Goal: Subscribe to service/newsletter

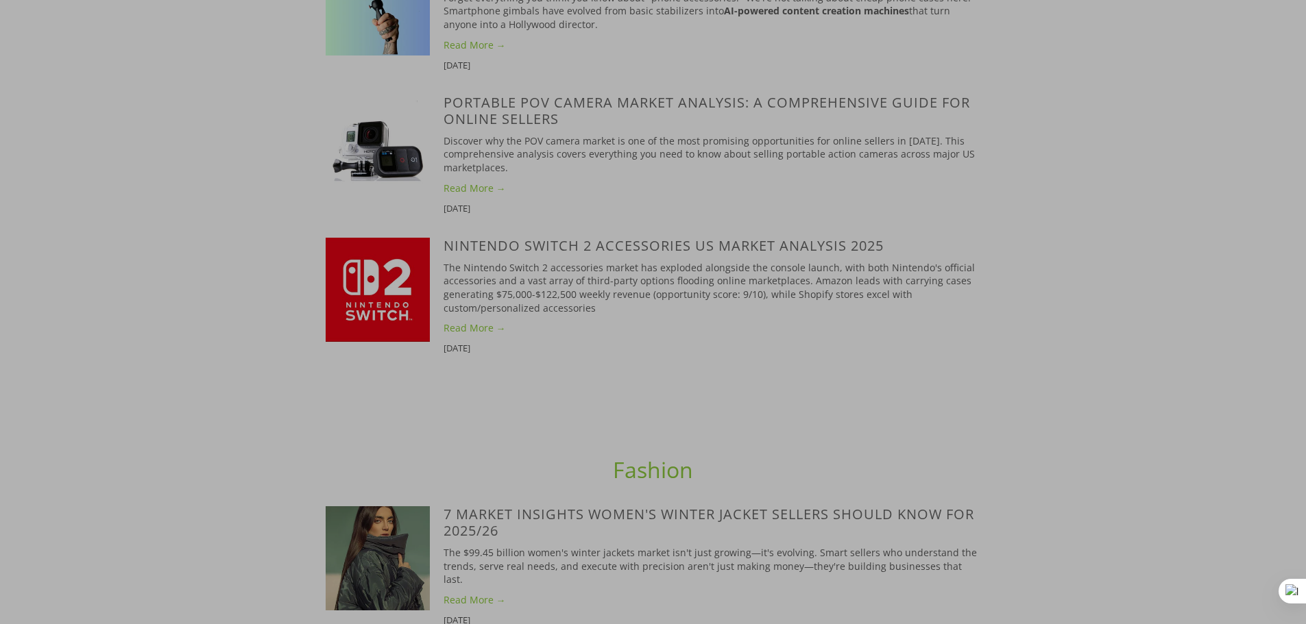
scroll to position [1577, 0]
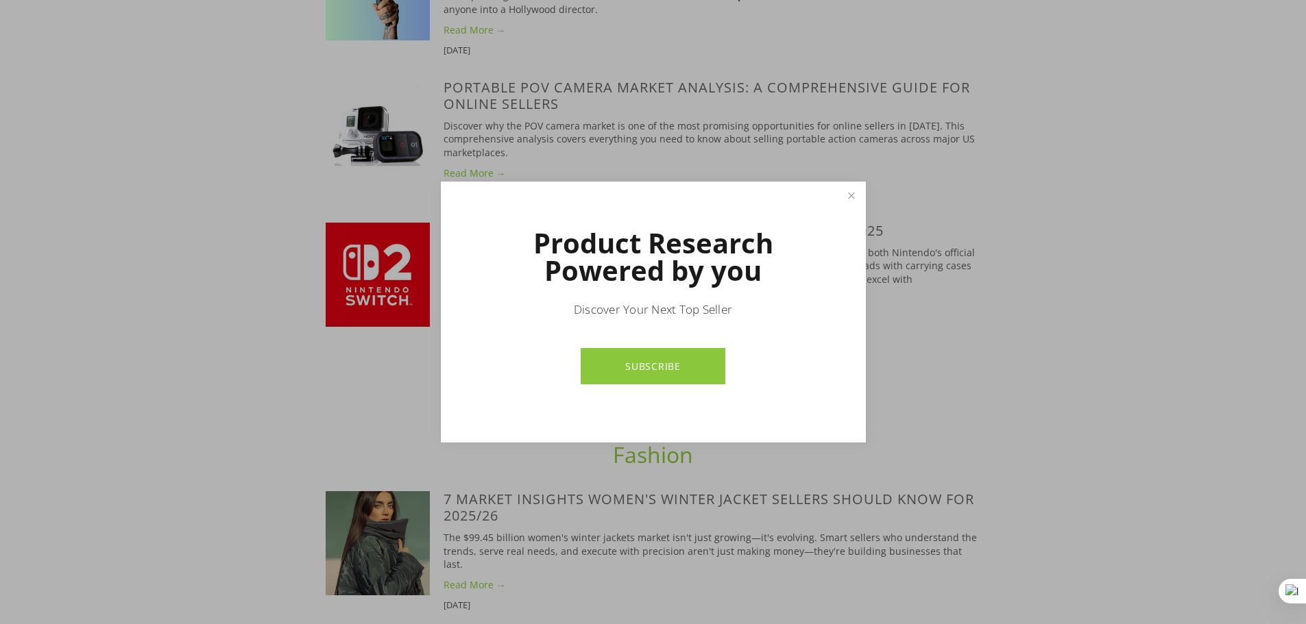
click at [1064, 411] on div at bounding box center [653, 312] width 1306 height 624
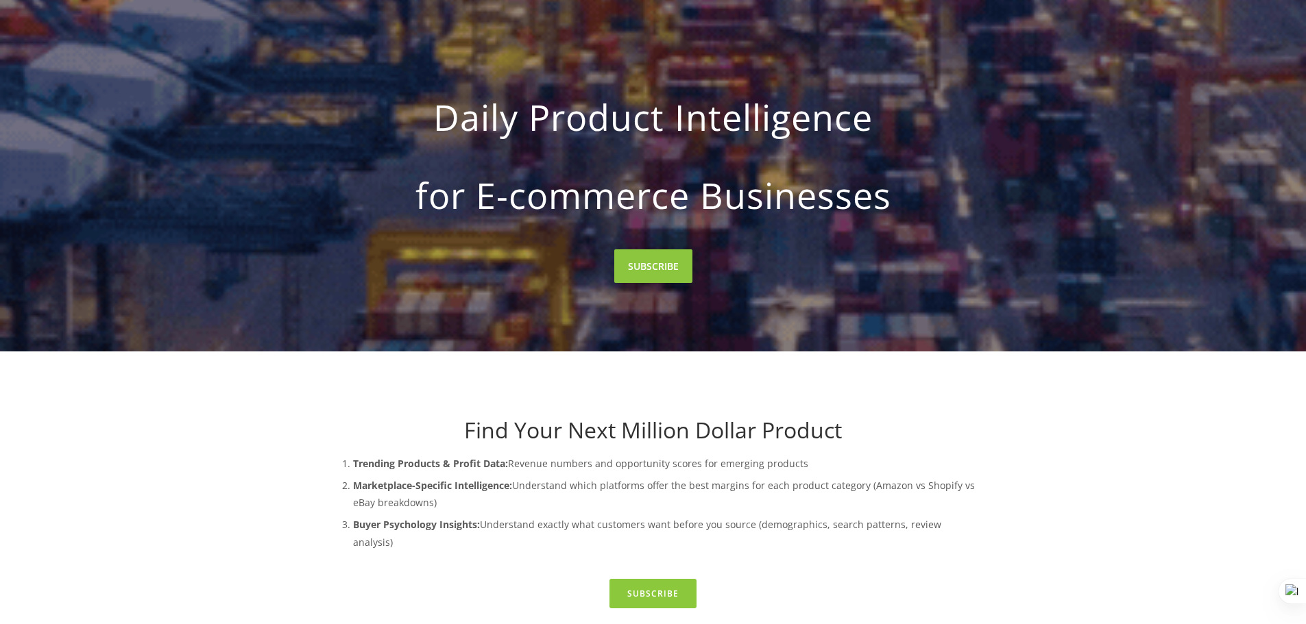
scroll to position [0, 0]
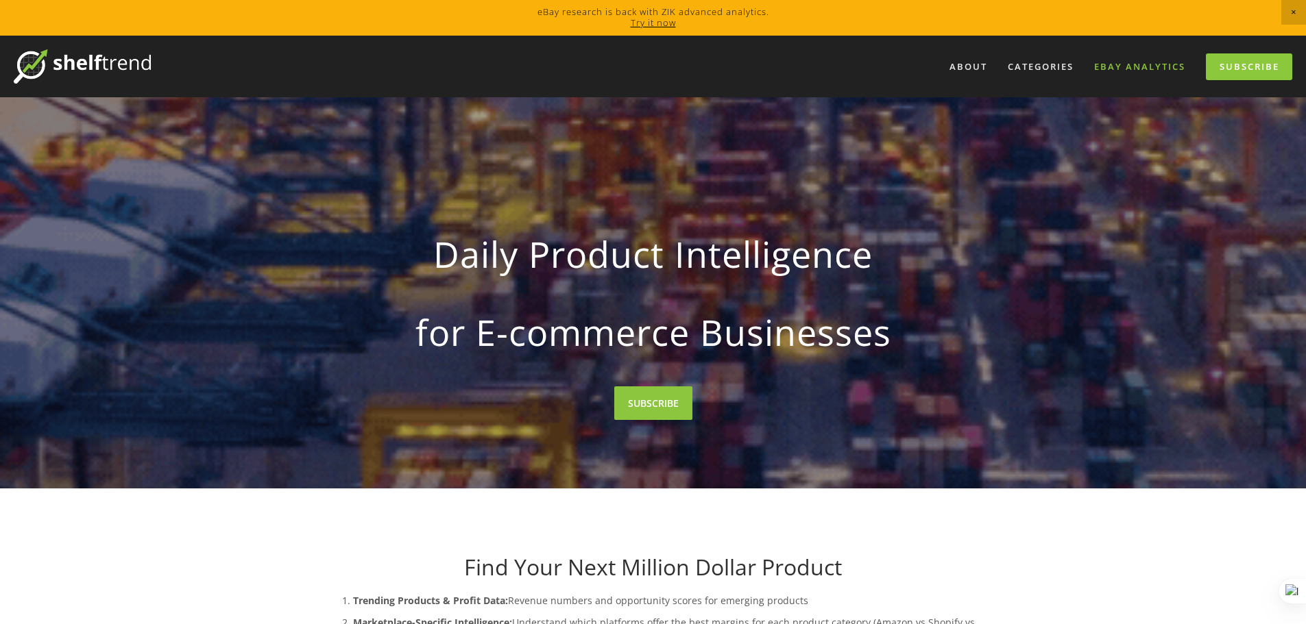
click at [1135, 66] on link "eBay Analytics" at bounding box center [1139, 67] width 109 height 23
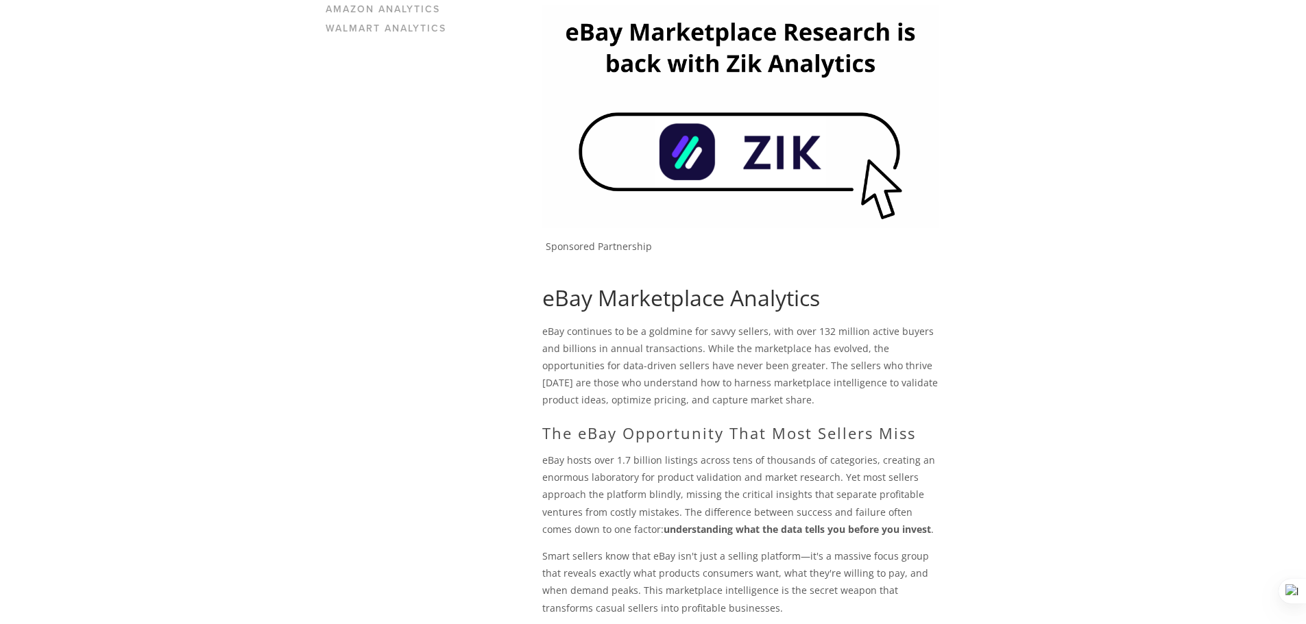
scroll to position [211, 0]
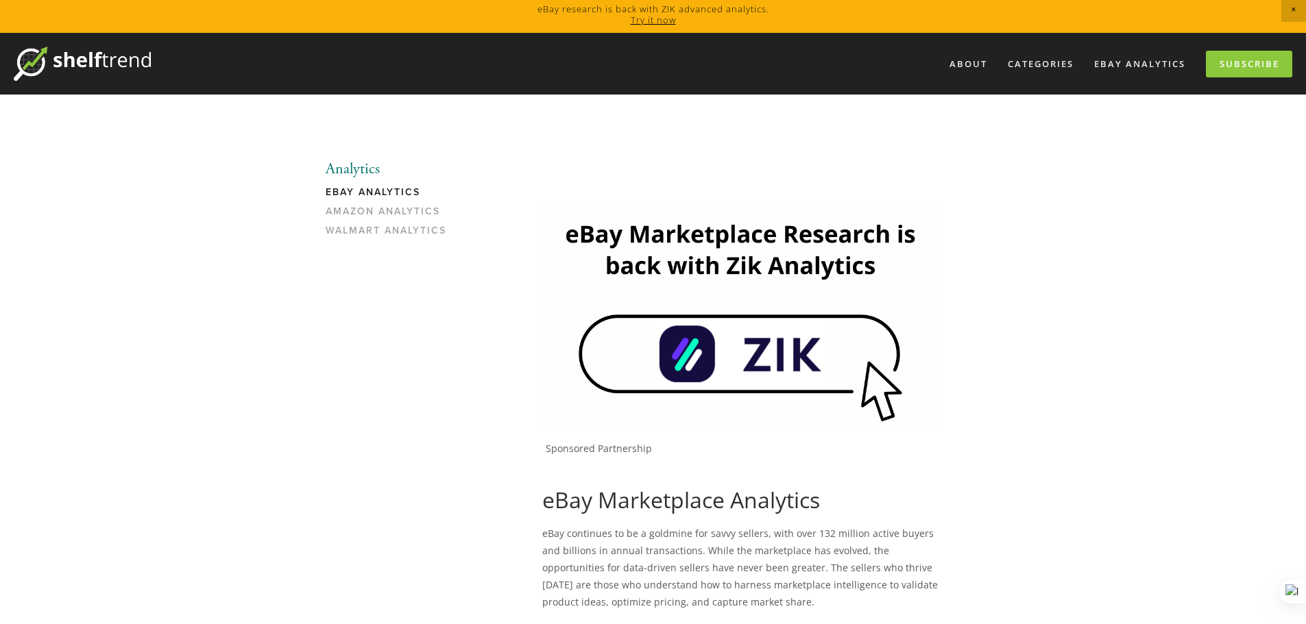
scroll to position [0, 0]
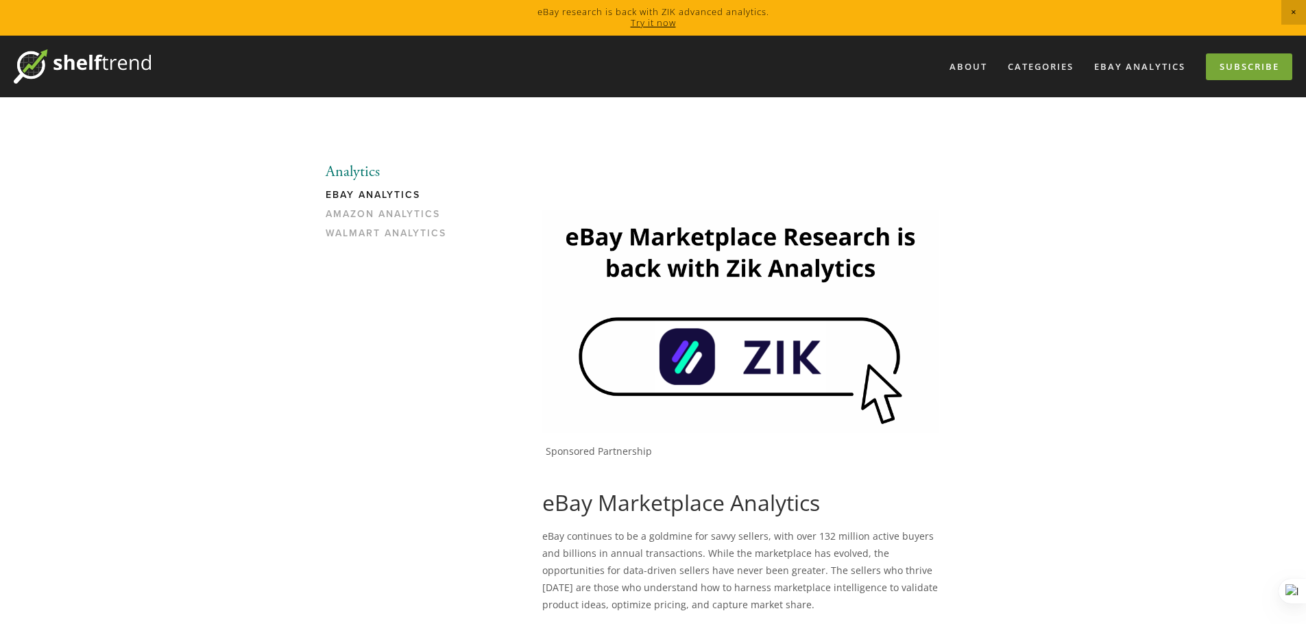
click at [1244, 66] on link "Subscribe" at bounding box center [1249, 66] width 86 height 27
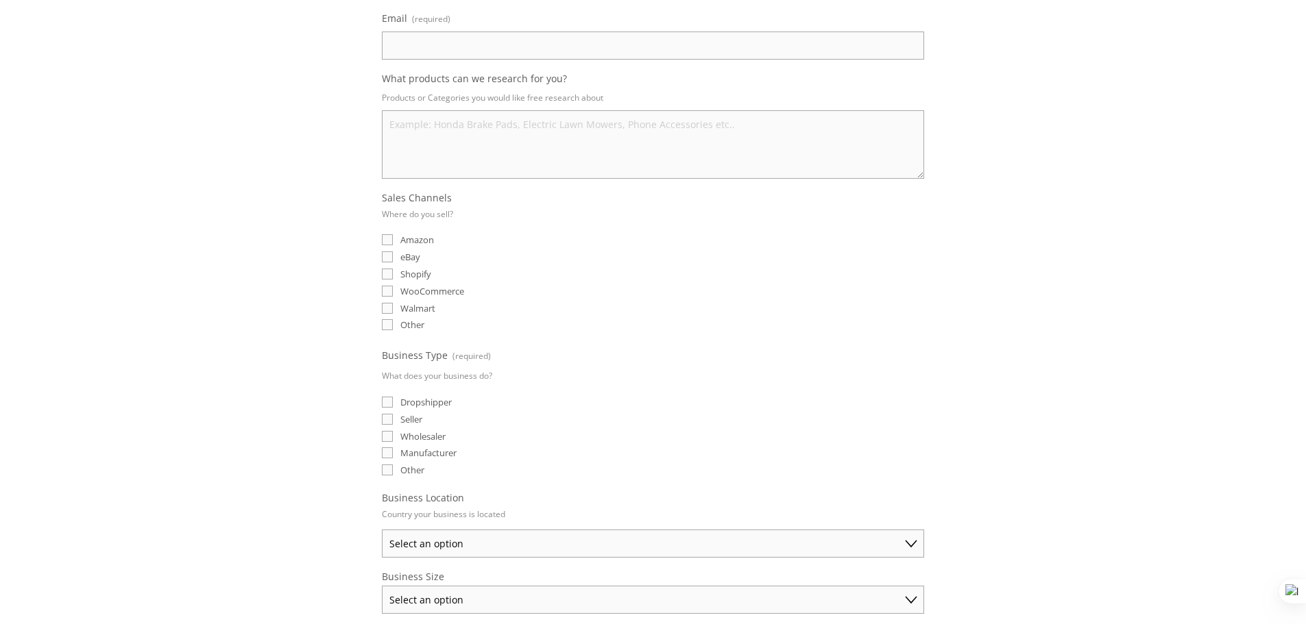
scroll to position [206, 0]
click at [401, 258] on span "eBay" at bounding box center [410, 256] width 20 height 12
click at [393, 258] on input "eBay" at bounding box center [387, 255] width 11 height 11
checkbox input "true"
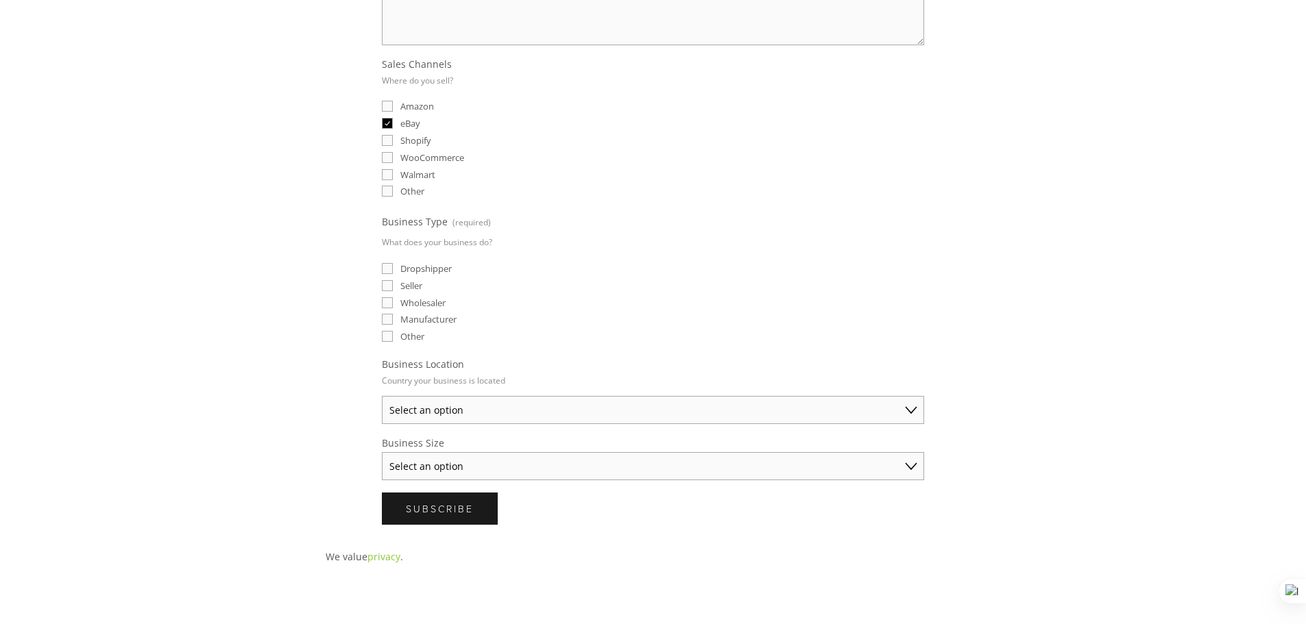
scroll to position [343, 0]
click at [402, 279] on span "Seller" at bounding box center [411, 281] width 22 height 12
click at [393, 279] on input "Seller" at bounding box center [387, 281] width 11 height 11
checkbox input "true"
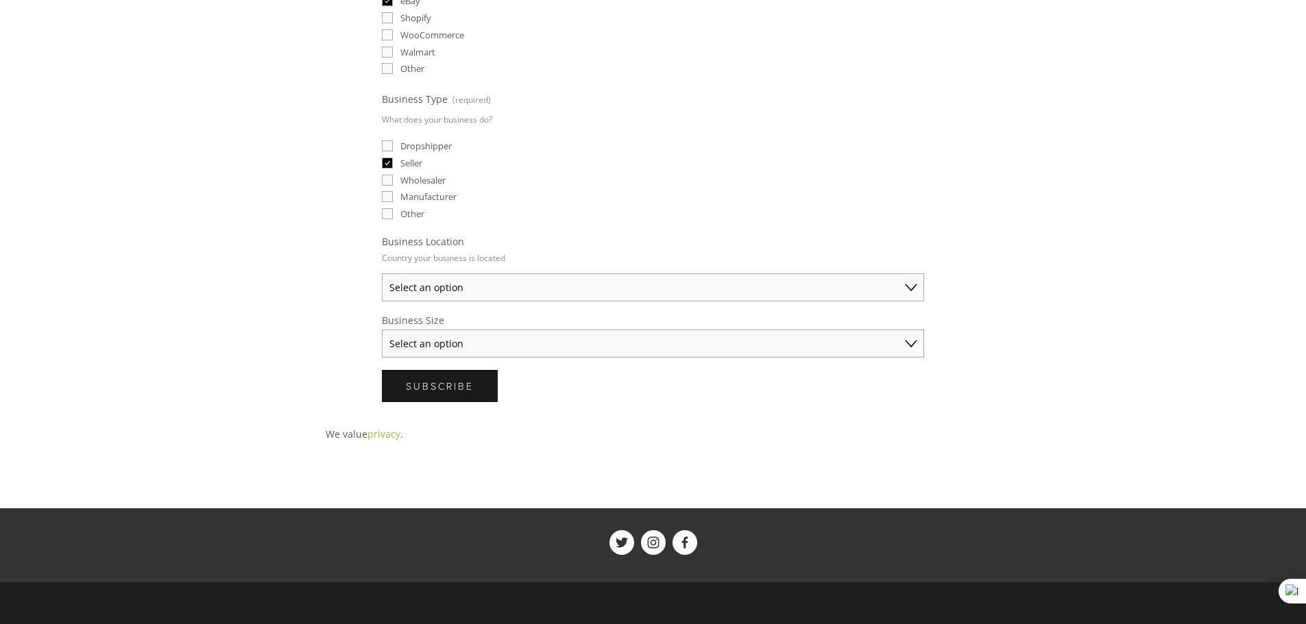
scroll to position [480, 0]
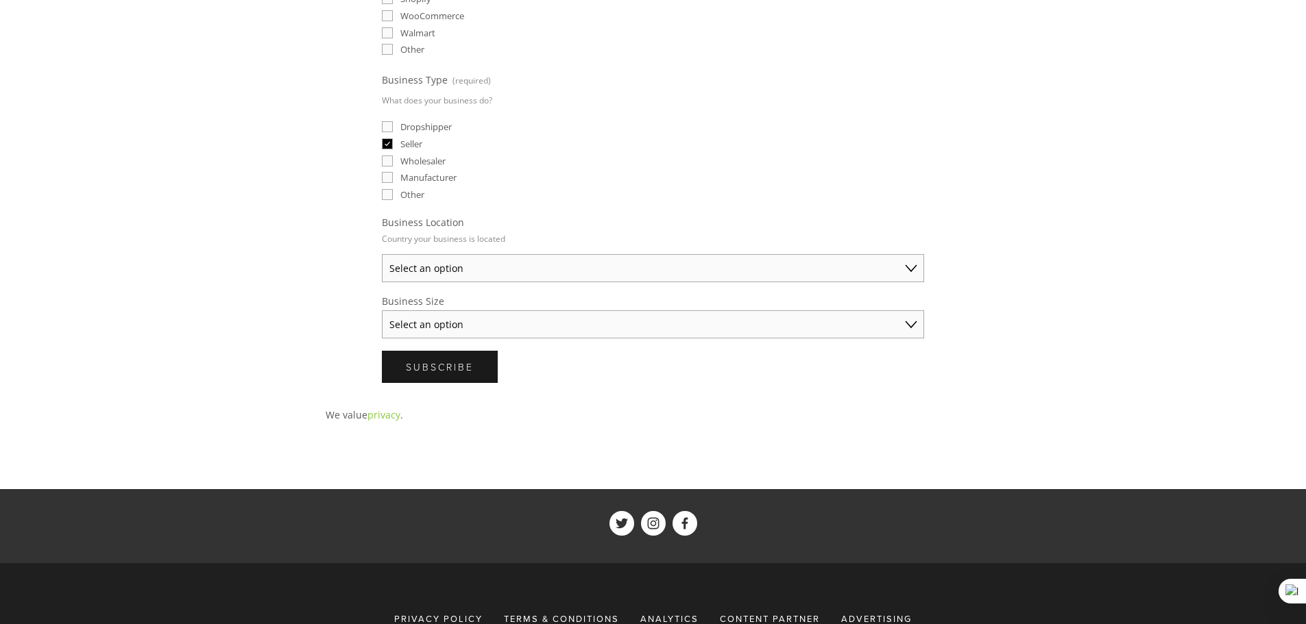
click at [478, 275] on select "Select an option Australia United States United Kingdom China Japan Germany Can…" at bounding box center [653, 268] width 542 height 28
select select "United Kingdom"
click at [382, 254] on select "Select an option Australia United States United Kingdom China Japan Germany Can…" at bounding box center [653, 268] width 542 height 28
click at [431, 324] on select "Select an option Solo Merchant (under $50K annual sales) Small Business ($50K -…" at bounding box center [653, 325] width 542 height 28
select select "Small Business ($50K - $250K annual sales)"
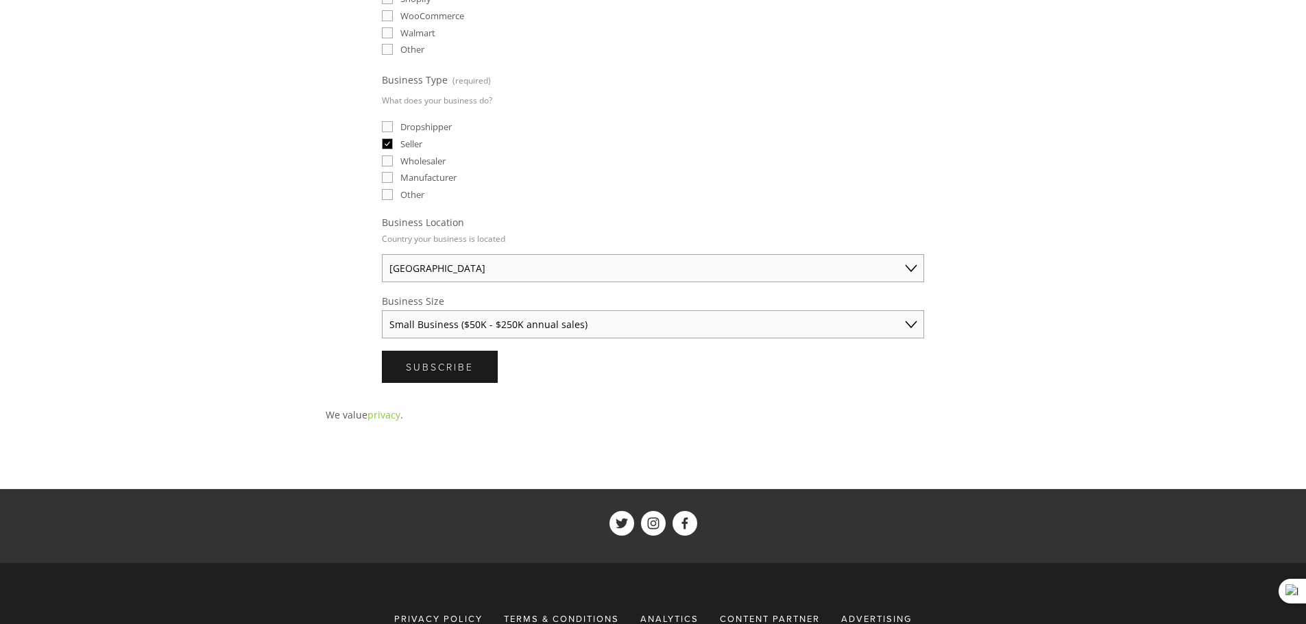
click at [382, 311] on select "Select an option Solo Merchant (under $50K annual sales) Small Business ($50K -…" at bounding box center [653, 325] width 542 height 28
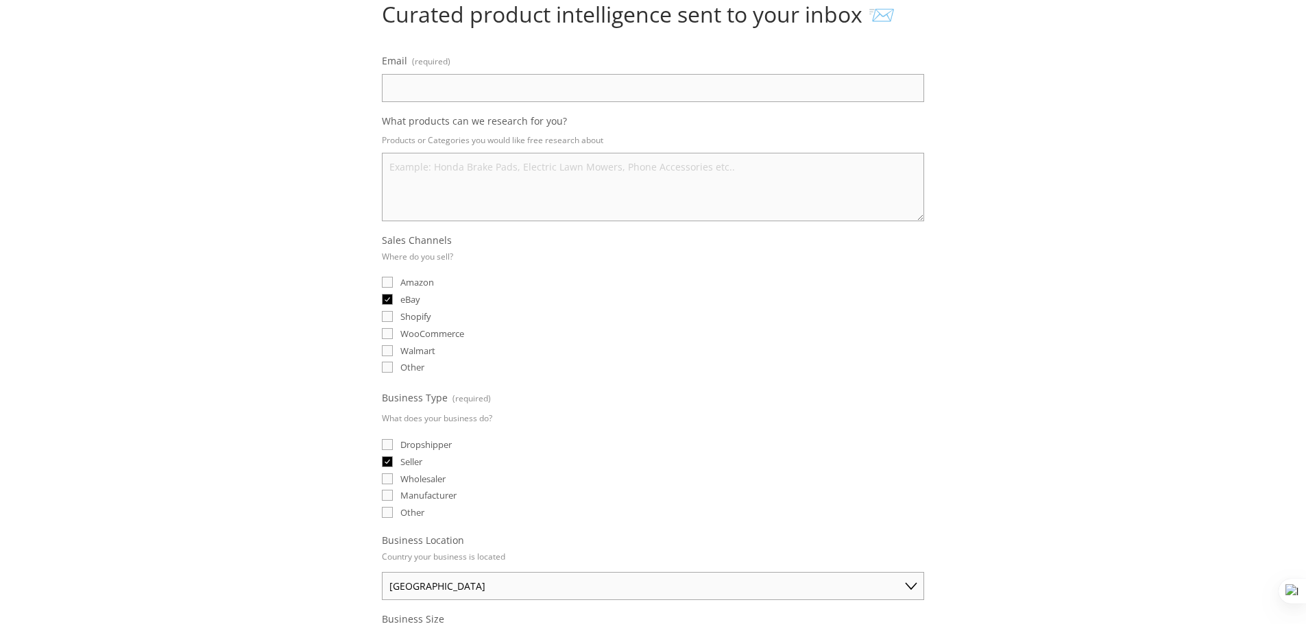
scroll to position [137, 0]
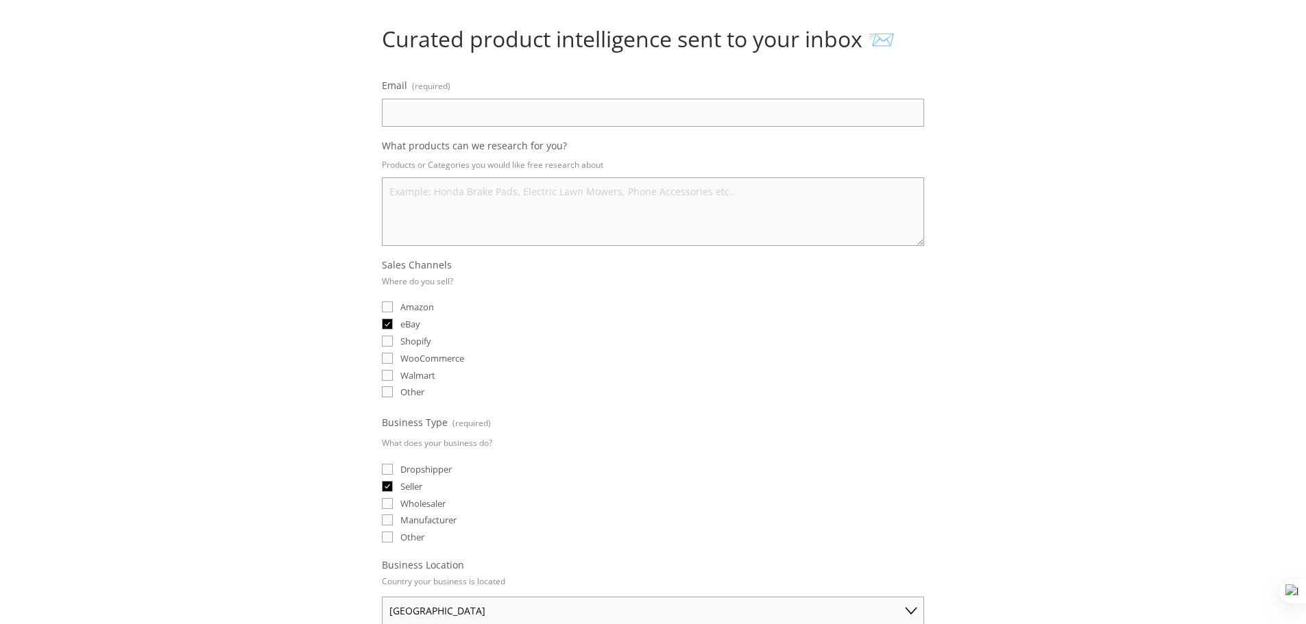
click at [552, 228] on textarea "What products can we research for you?" at bounding box center [653, 212] width 542 height 69
click at [557, 279] on fieldset "Sales Channels Where do you sell? Amazon eBay Shopify WooCommerce Walmart Other" at bounding box center [653, 329] width 542 height 143
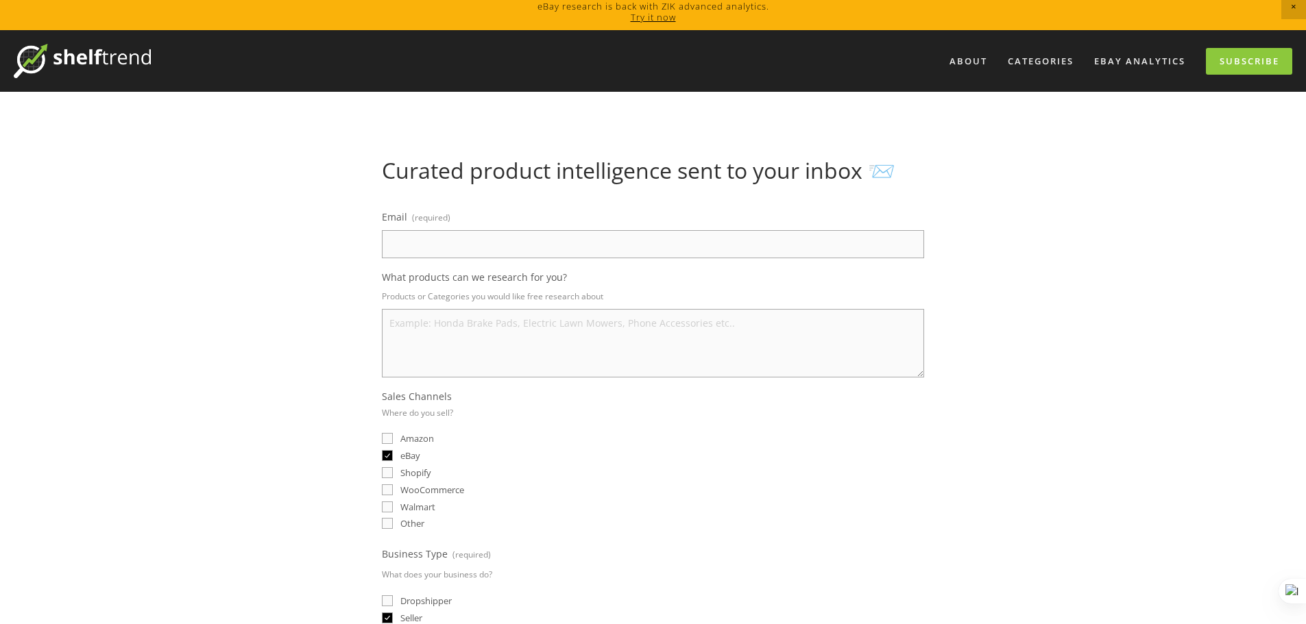
scroll to position [0, 0]
